Goal: Find specific page/section: Find specific page/section

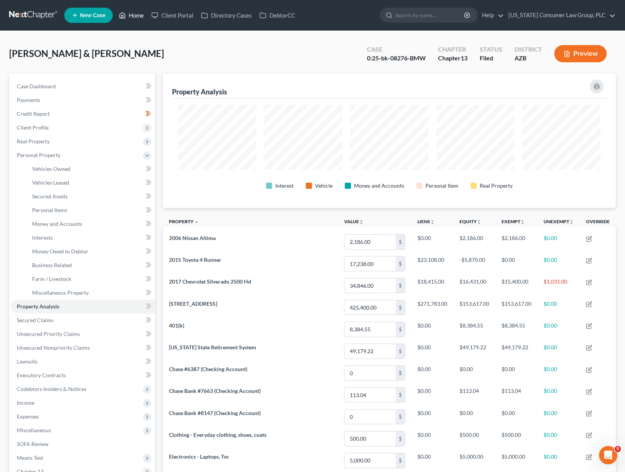
click at [139, 16] on link "Home" at bounding box center [131, 15] width 32 height 14
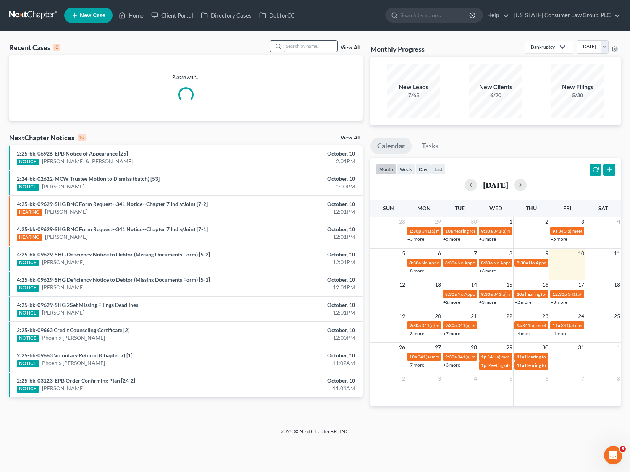
click at [324, 47] on input "search" at bounding box center [310, 45] width 53 height 11
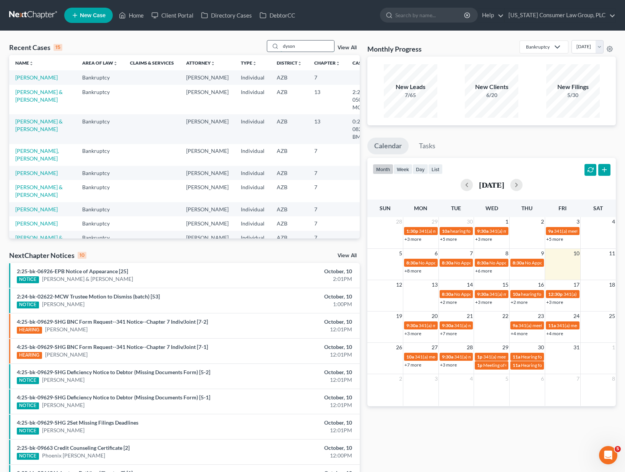
type input "dyson"
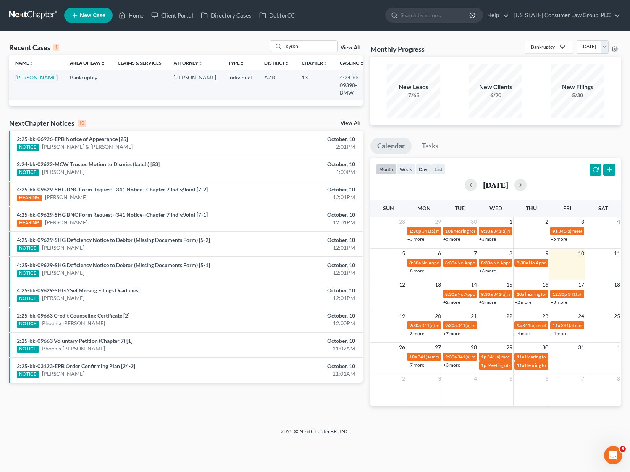
click at [19, 80] on link "[PERSON_NAME]" at bounding box center [36, 77] width 42 height 6
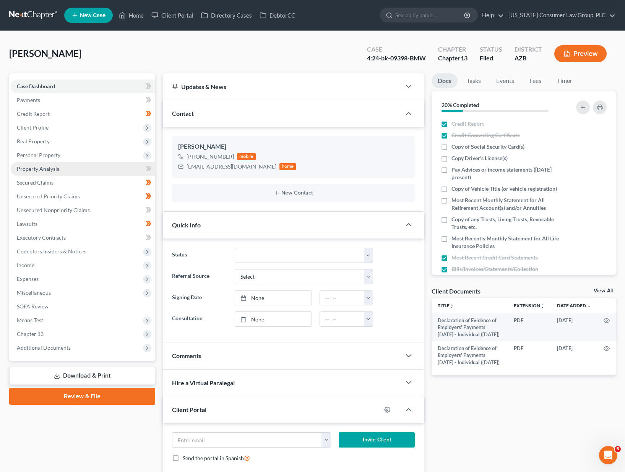
click at [45, 166] on span "Property Analysis" at bounding box center [38, 168] width 42 height 6
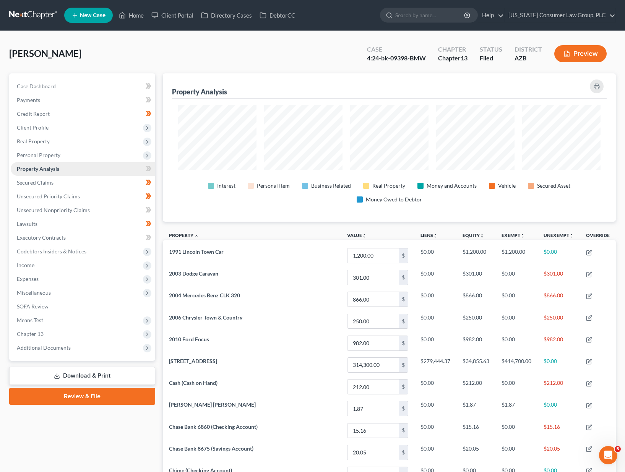
scroll to position [148, 453]
click at [49, 156] on span "Personal Property" at bounding box center [39, 155] width 44 height 6
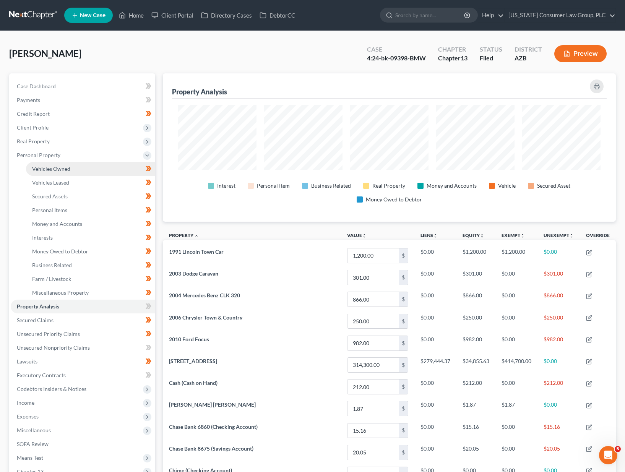
click at [48, 170] on span "Vehicles Owned" at bounding box center [51, 168] width 38 height 6
